Goal: Communication & Community: Answer question/provide support

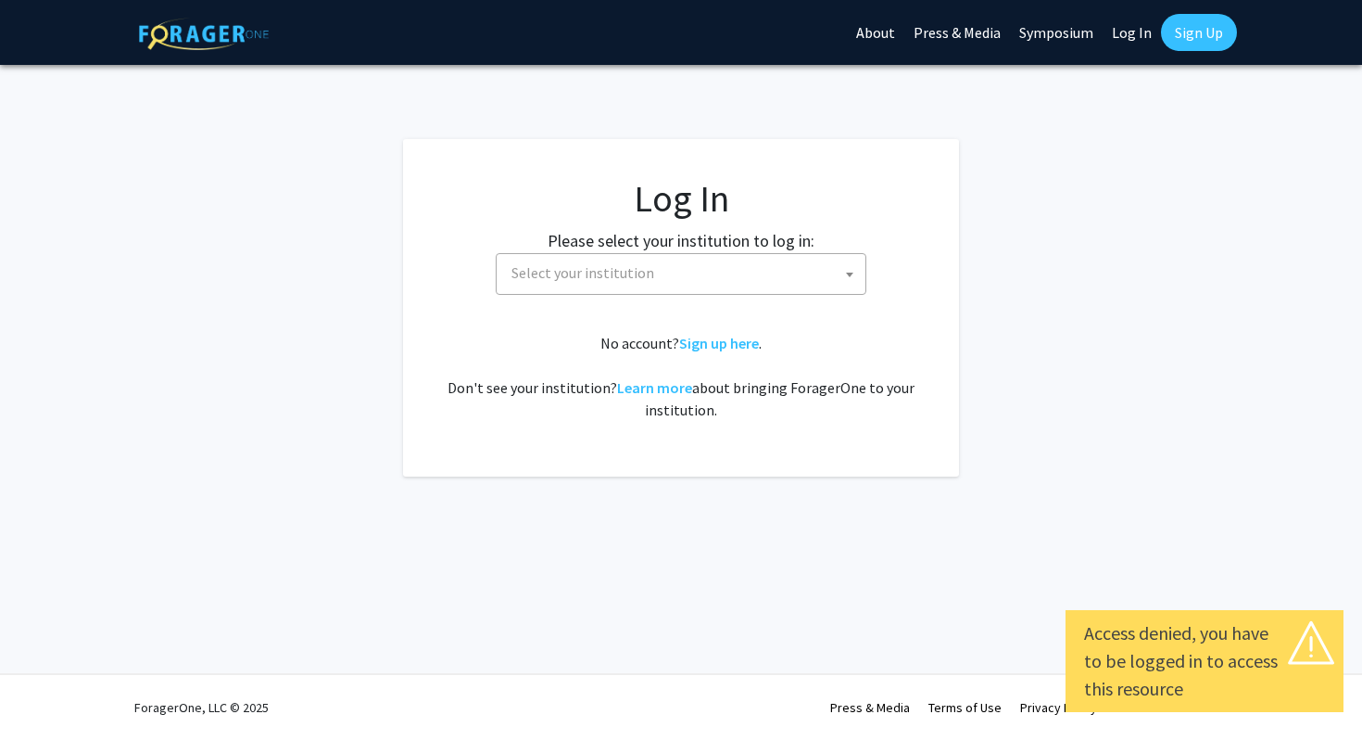
select select
click at [720, 292] on span "Select your institution" at bounding box center [684, 273] width 361 height 38
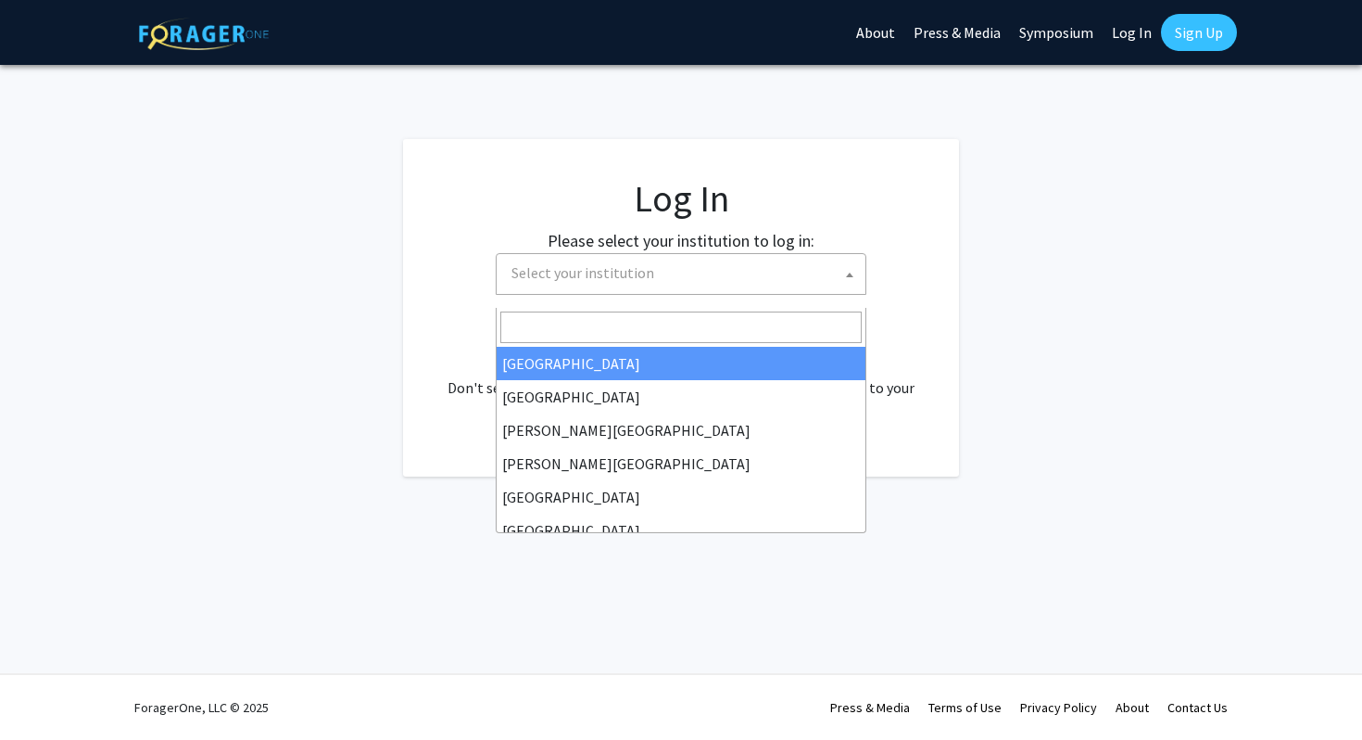
click at [707, 328] on input "Search" at bounding box center [680, 327] width 361 height 32
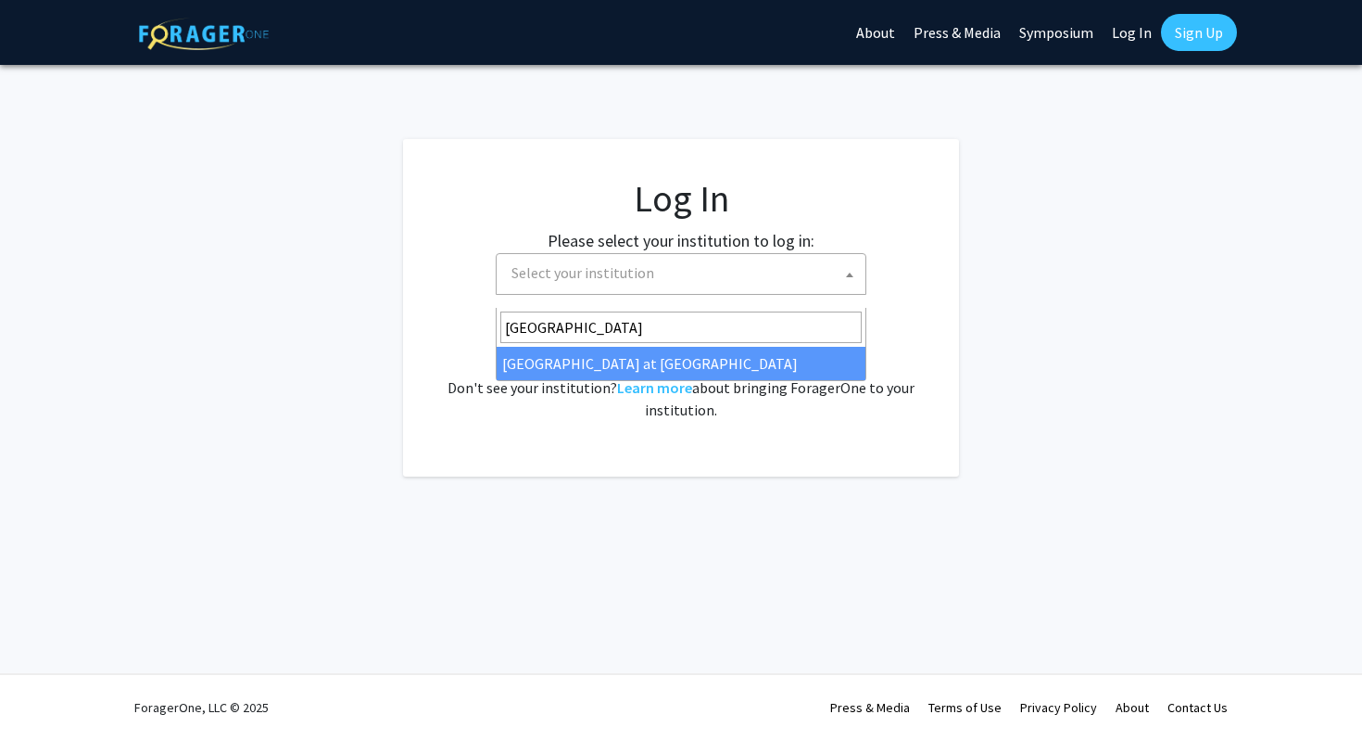
type input "[GEOGRAPHIC_DATA]"
select select "18"
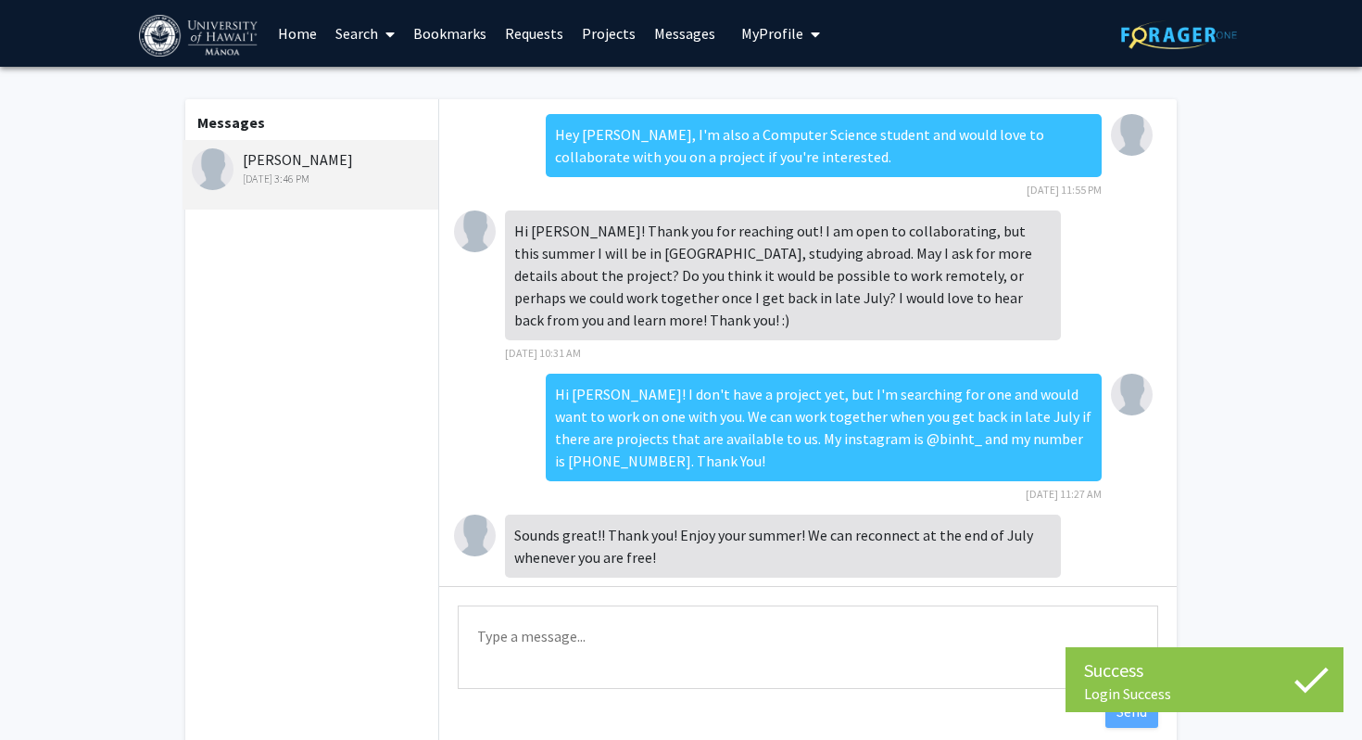
scroll to position [563, 0]
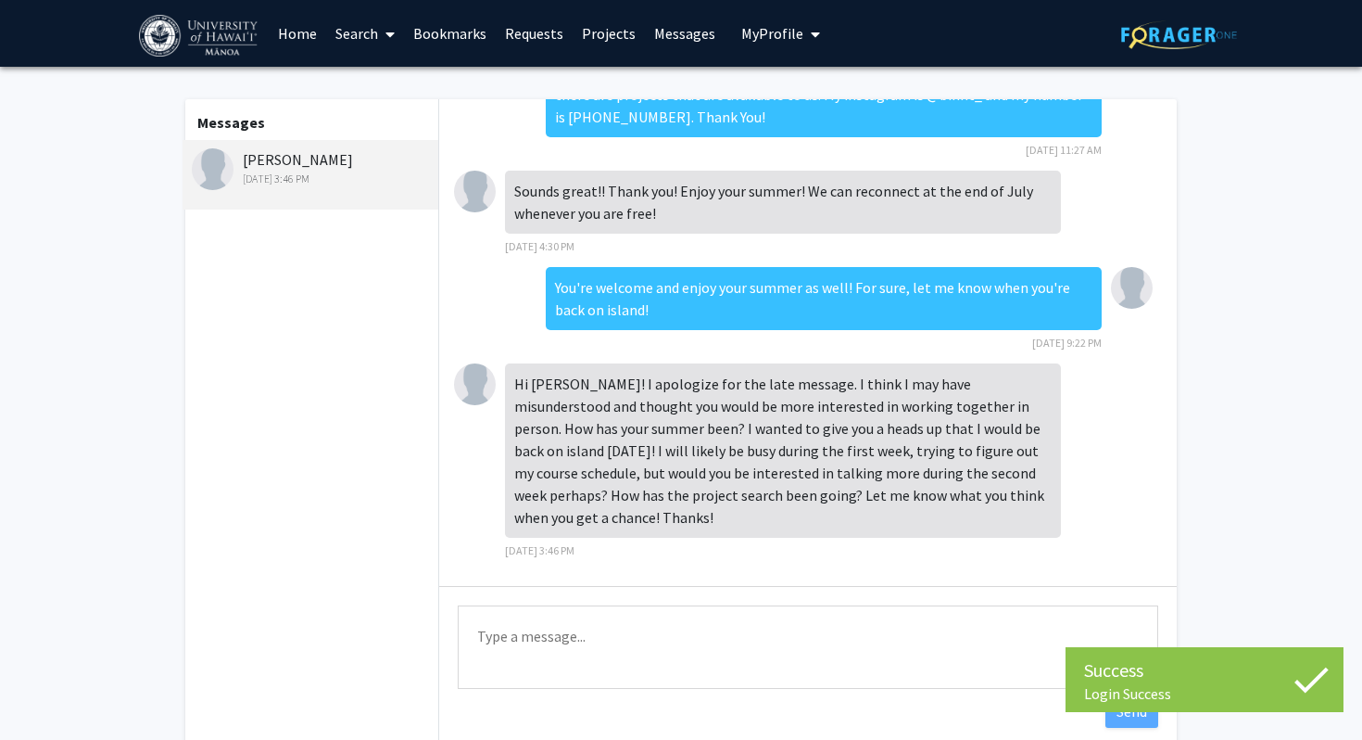
click at [614, 640] on textarea "Type a message" at bounding box center [808, 646] width 701 height 83
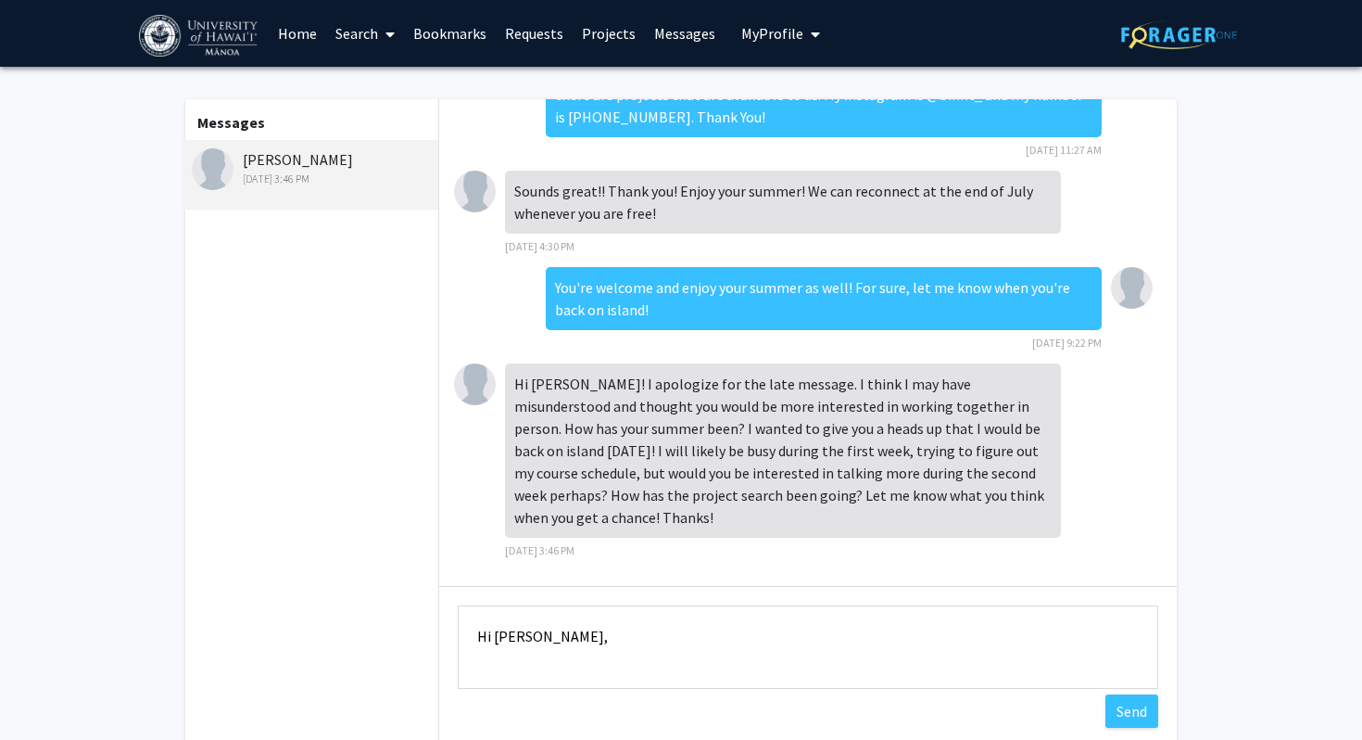
click at [636, 641] on textarea "Hi [PERSON_NAME]," at bounding box center [808, 646] width 701 height 83
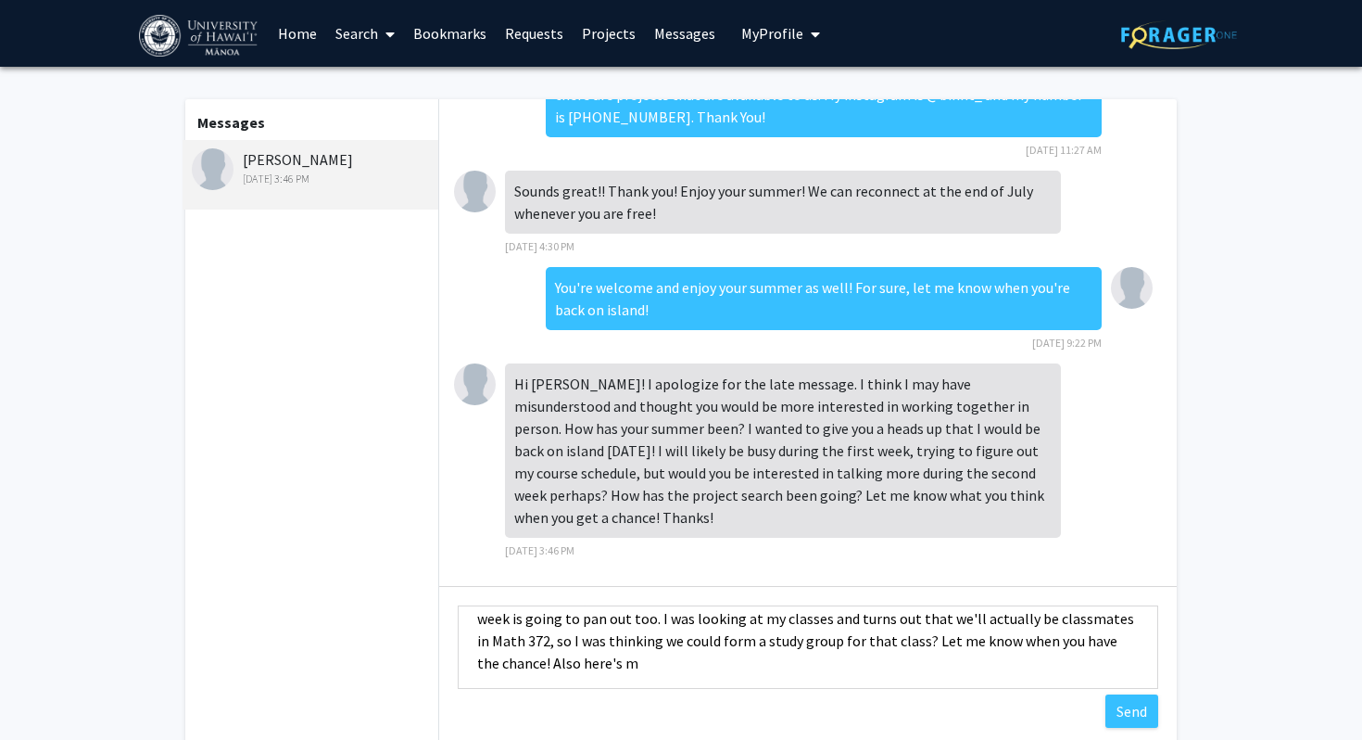
scroll to position [90, 0]
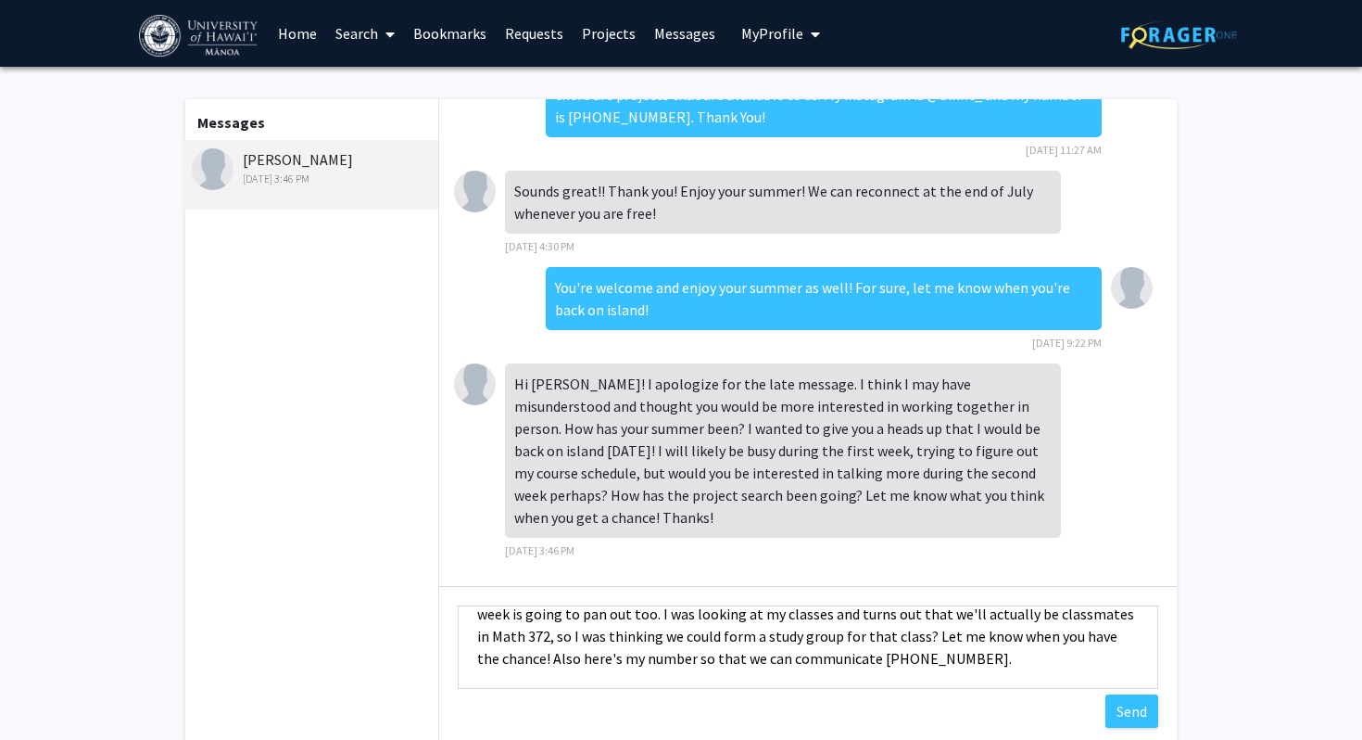
type textarea "Hi [PERSON_NAME], my summer has been pretty good so far. I recently started a n…"
drag, startPoint x: 239, startPoint y: 170, endPoint x: 350, endPoint y: 171, distance: 111.2
click at [350, 171] on div "[PERSON_NAME] [DATE] 3:46 PM" at bounding box center [313, 167] width 242 height 39
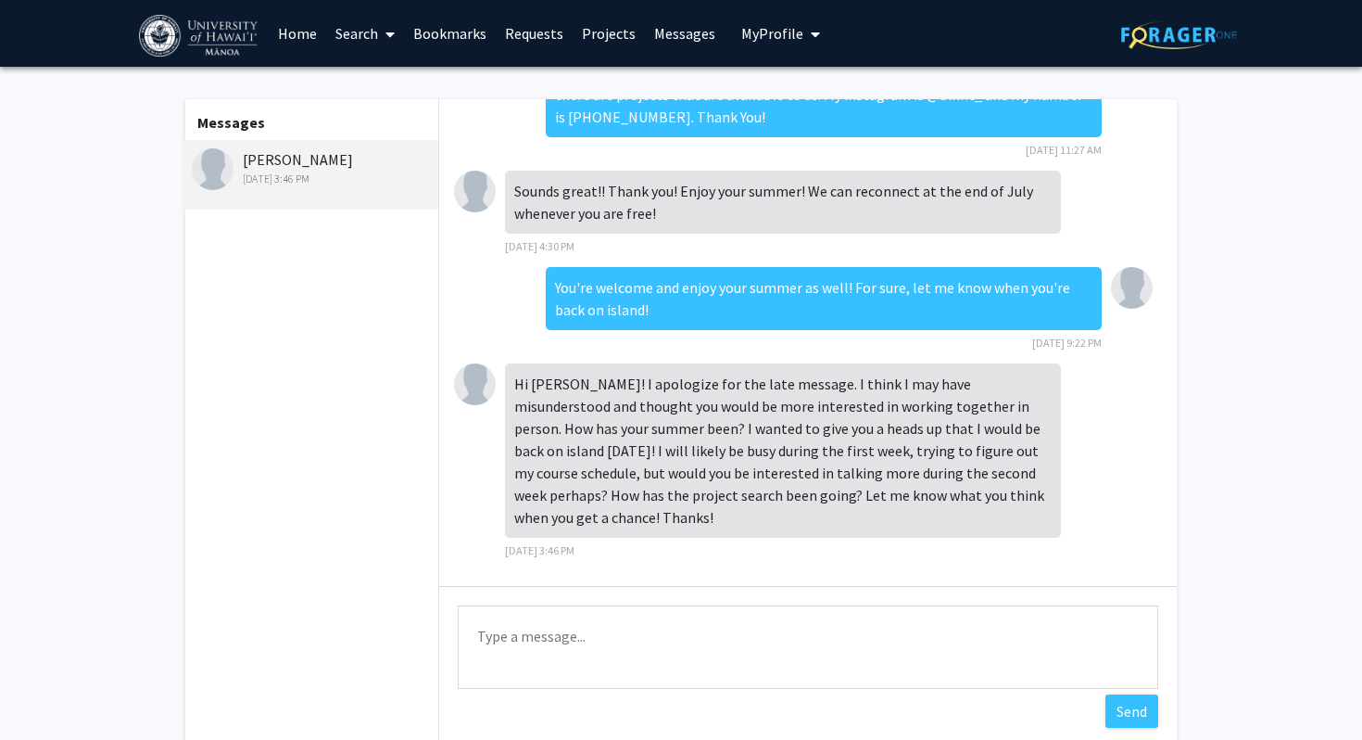
scroll to position [0, 0]
copy div "[PERSON_NAME]"
click at [728, 652] on textarea "Type a message" at bounding box center [808, 646] width 701 height 83
click at [511, 653] on textarea "Type a message" at bounding box center [808, 646] width 701 height 83
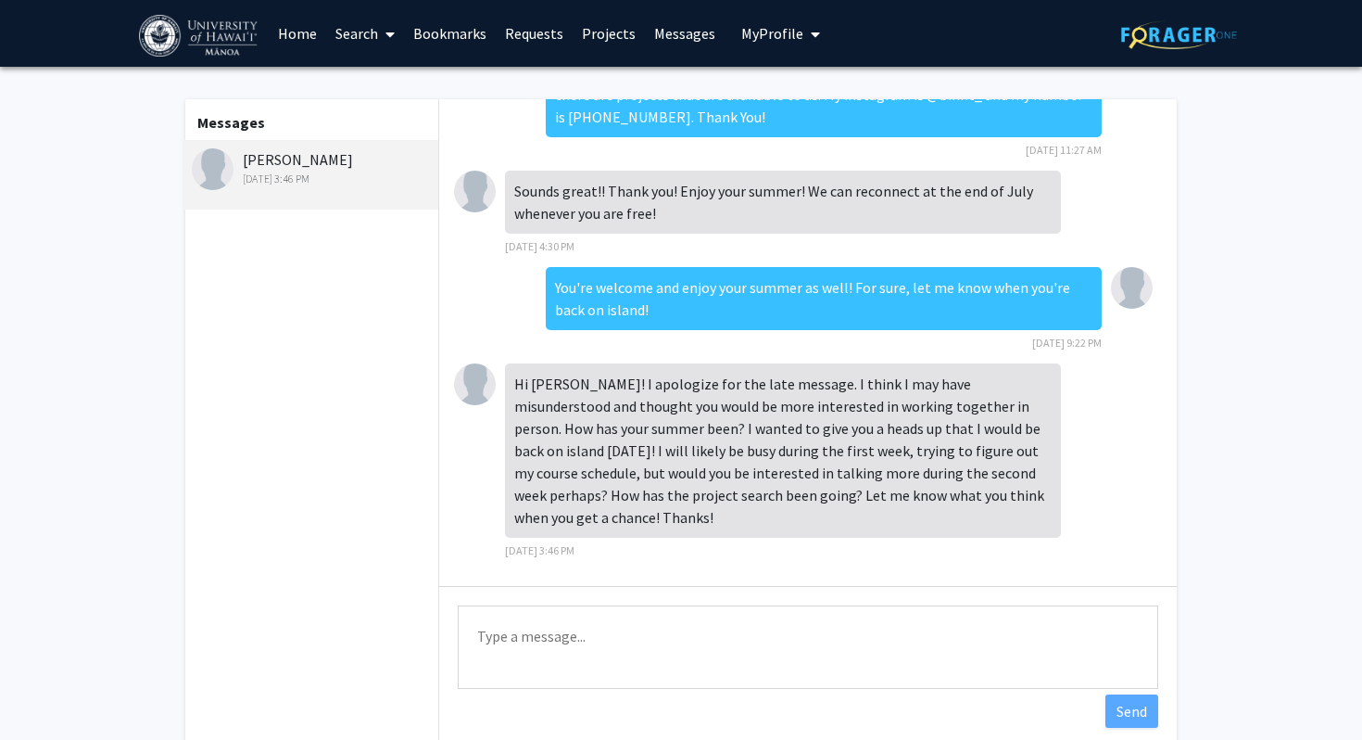
click at [800, 639] on textarea "Type a message" at bounding box center [808, 646] width 701 height 83
click at [627, 639] on textarea "Type a message" at bounding box center [808, 646] width 701 height 83
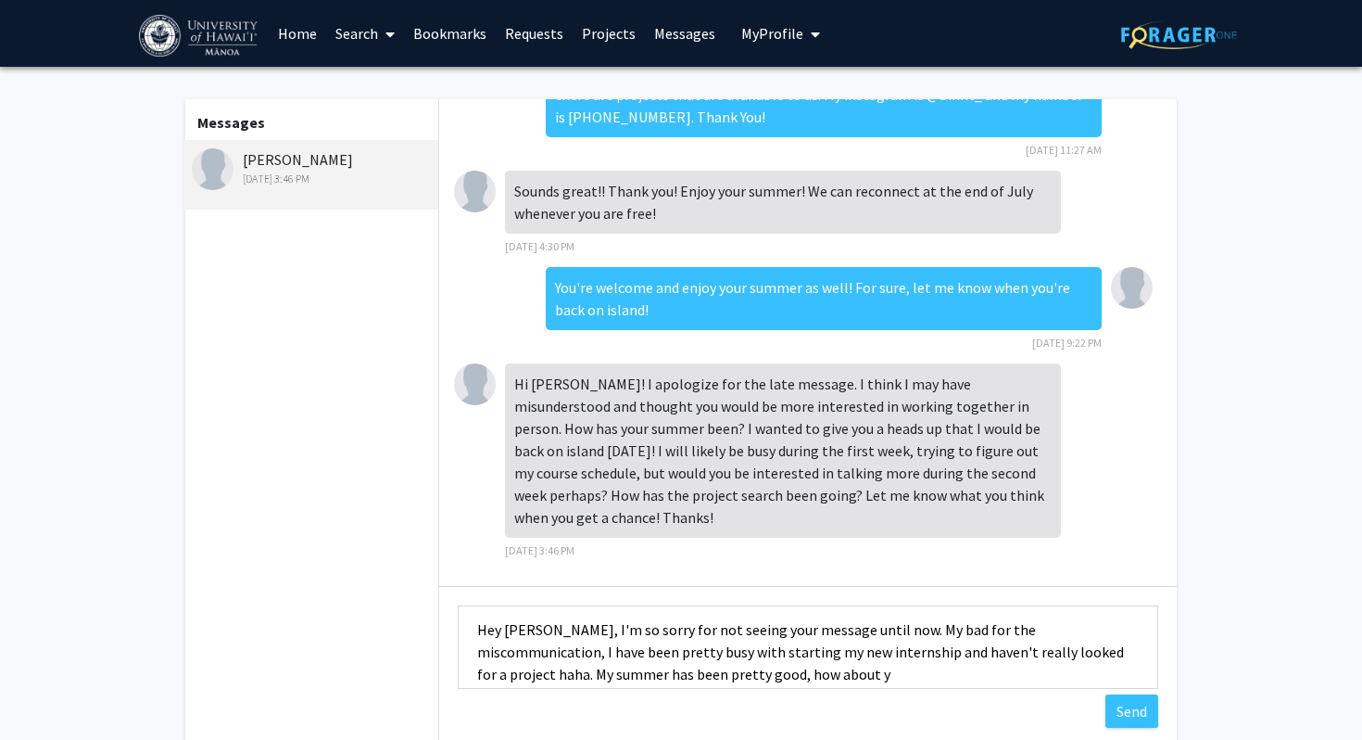
scroll to position [34, 0]
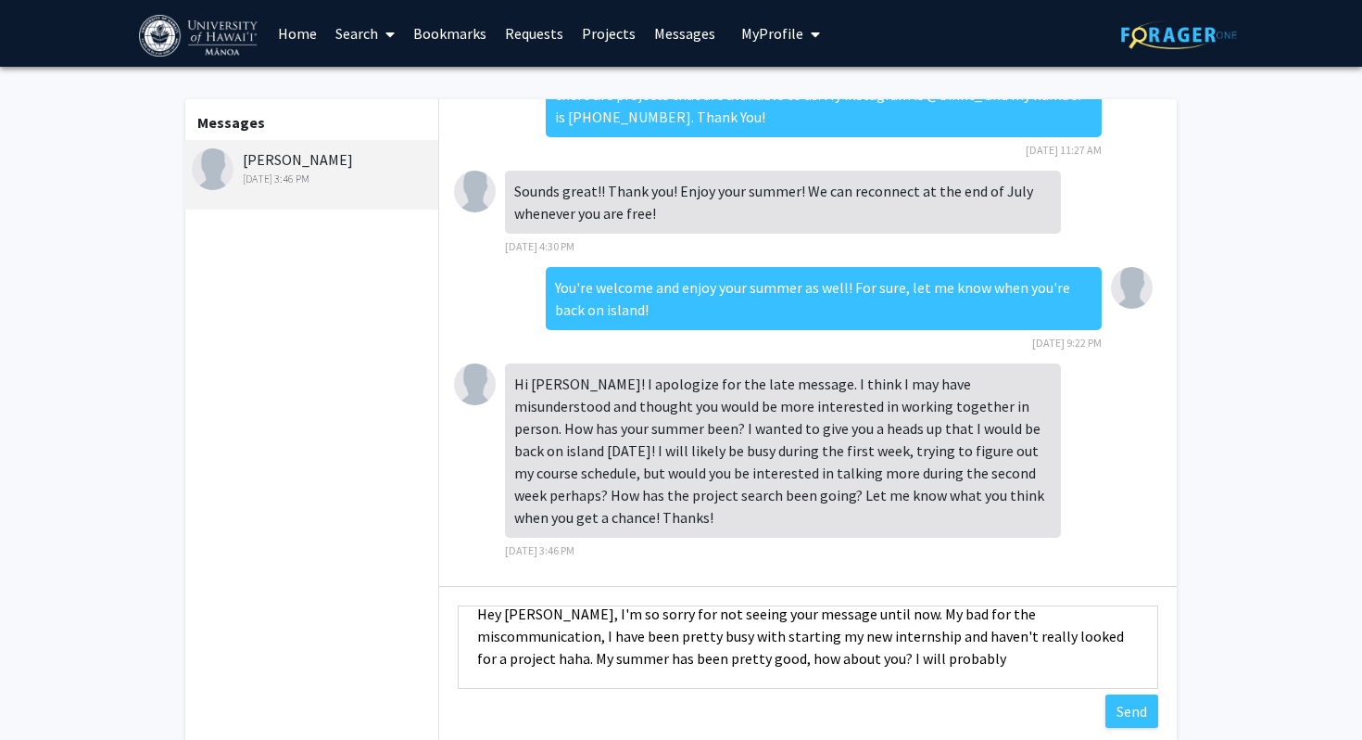
click at [558, 689] on textarea "Hey [PERSON_NAME], I'm so sorry for not seeing your message until now. My bad f…" at bounding box center [808, 646] width 701 height 83
click at [670, 683] on textarea "Hey [PERSON_NAME], I'm so sorry for not seeing your message until now. My bad f…" at bounding box center [808, 646] width 701 height 83
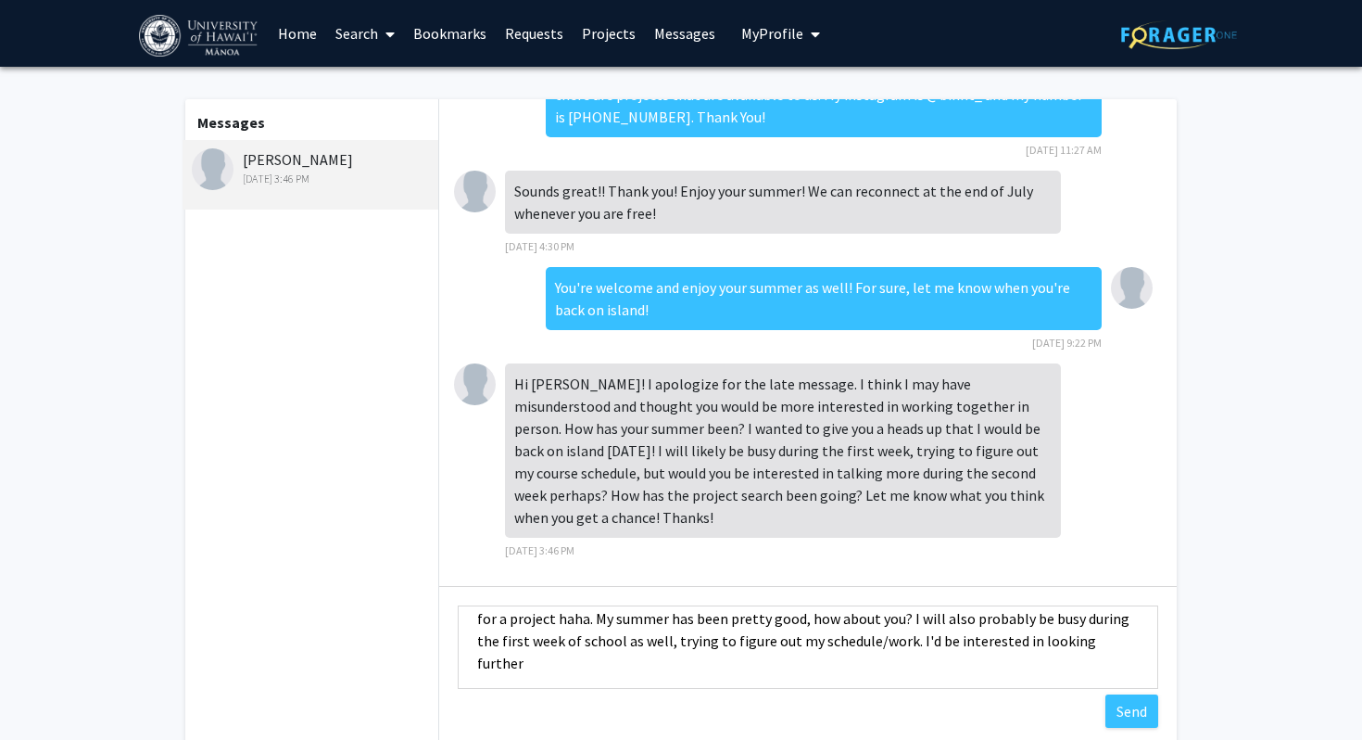
scroll to position [78, 0]
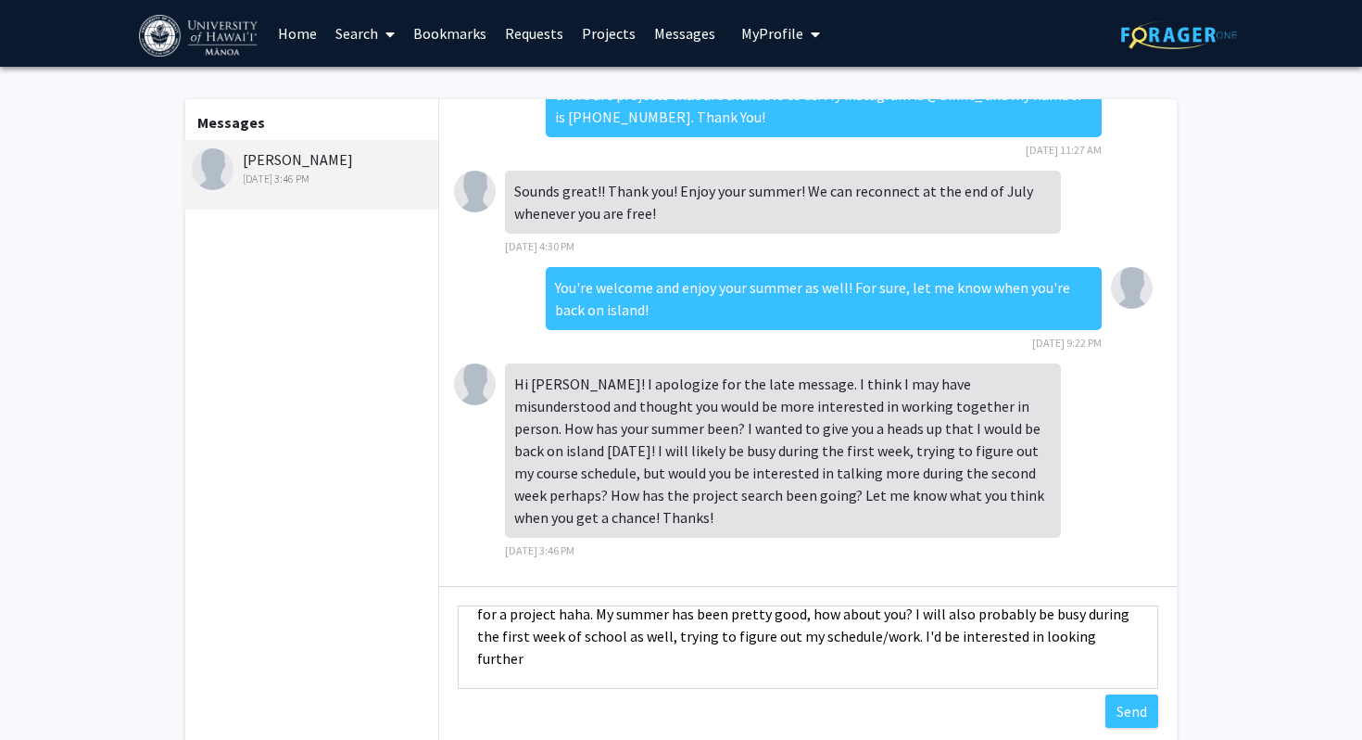
drag, startPoint x: 974, startPoint y: 690, endPoint x: 706, endPoint y: 675, distance: 268.3
click at [706, 675] on textarea "Hey [PERSON_NAME], I'm so sorry for not seeing your message until now. My bad f…" at bounding box center [808, 646] width 701 height 83
click at [695, 668] on textarea "Hey [PERSON_NAME], I'm so sorry for not seeing your message until now. My bad f…" at bounding box center [808, 646] width 701 height 83
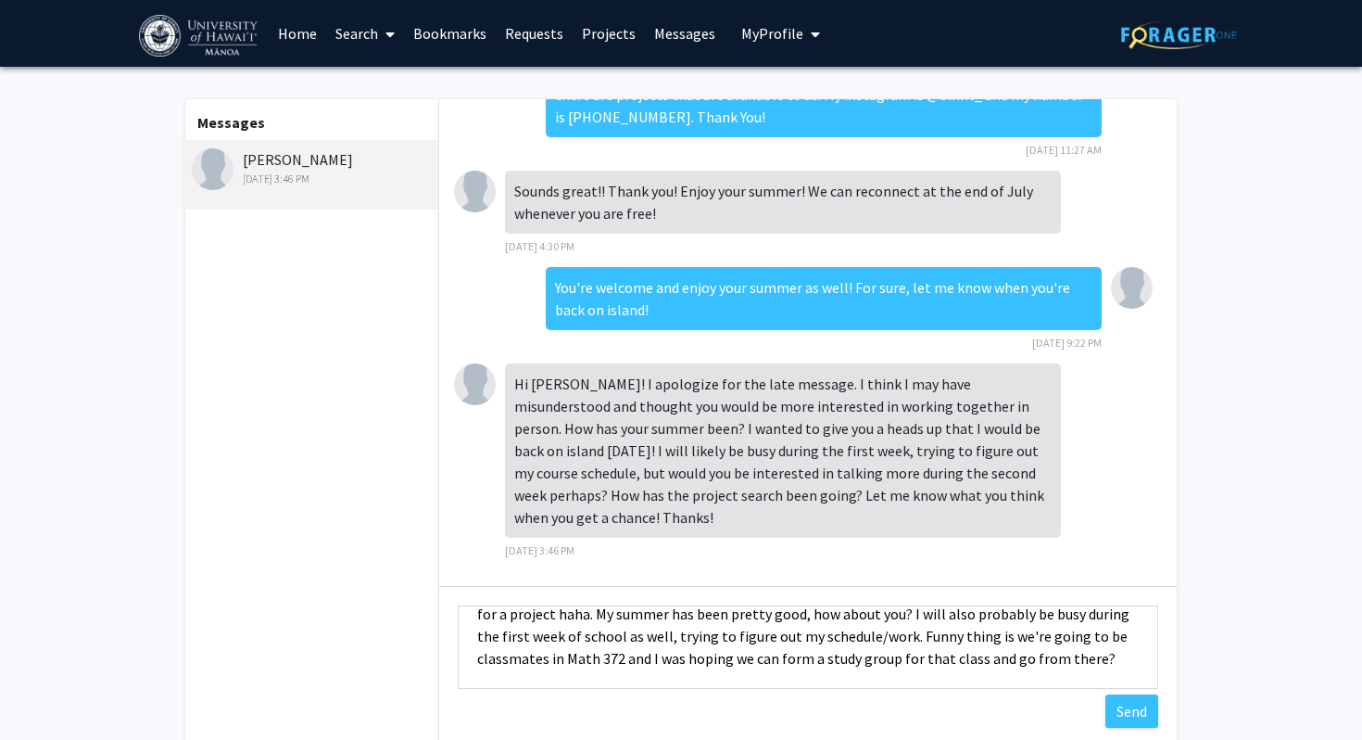
click at [1059, 674] on textarea "Hey [PERSON_NAME], I'm so sorry for not seeing your message until now. My bad f…" at bounding box center [808, 646] width 701 height 83
click at [1083, 674] on textarea "Hey [PERSON_NAME], I'm so sorry for not seeing your message until now. My bad f…" at bounding box center [808, 646] width 701 height 83
type textarea "Hey [PERSON_NAME], I'm so sorry for not seeing your message until now. My bad f…"
click at [1127, 727] on button "Send" at bounding box center [1132, 710] width 53 height 33
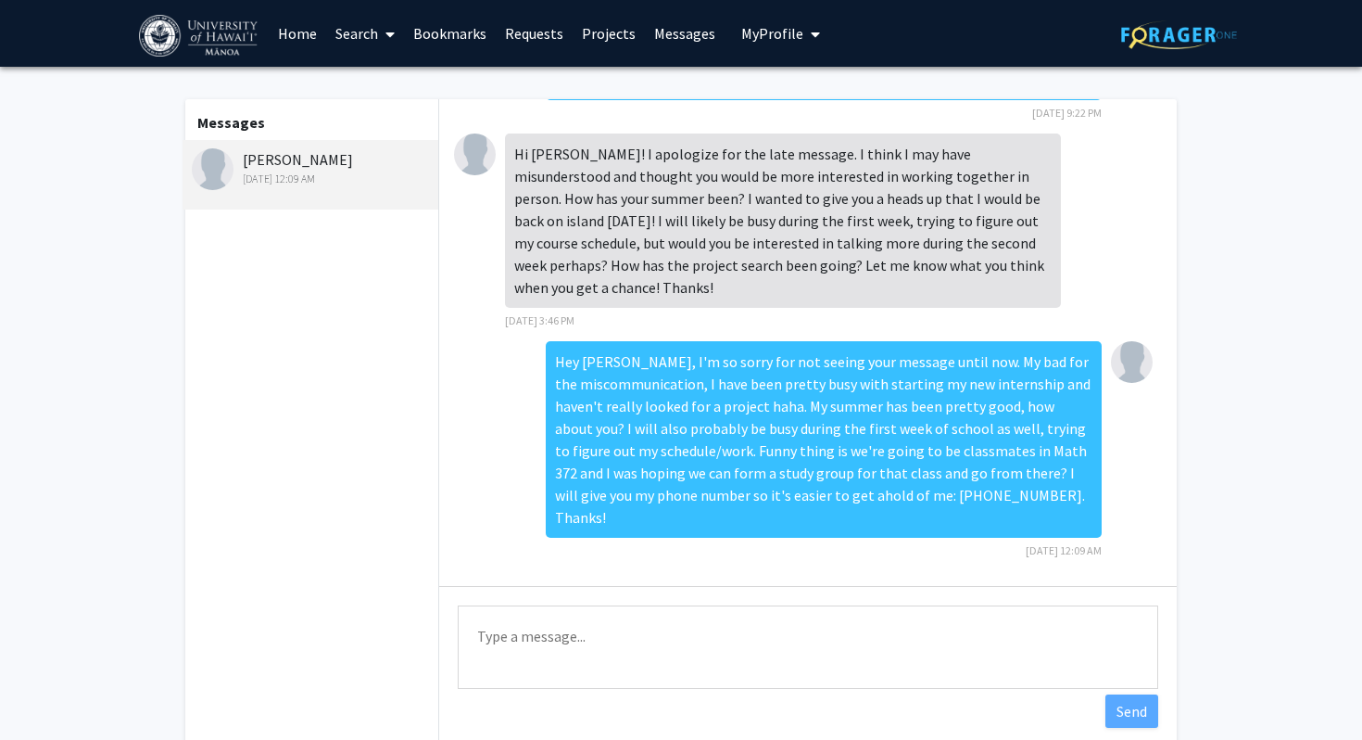
scroll to position [870, 0]
